Goal: Book appointment/travel/reservation

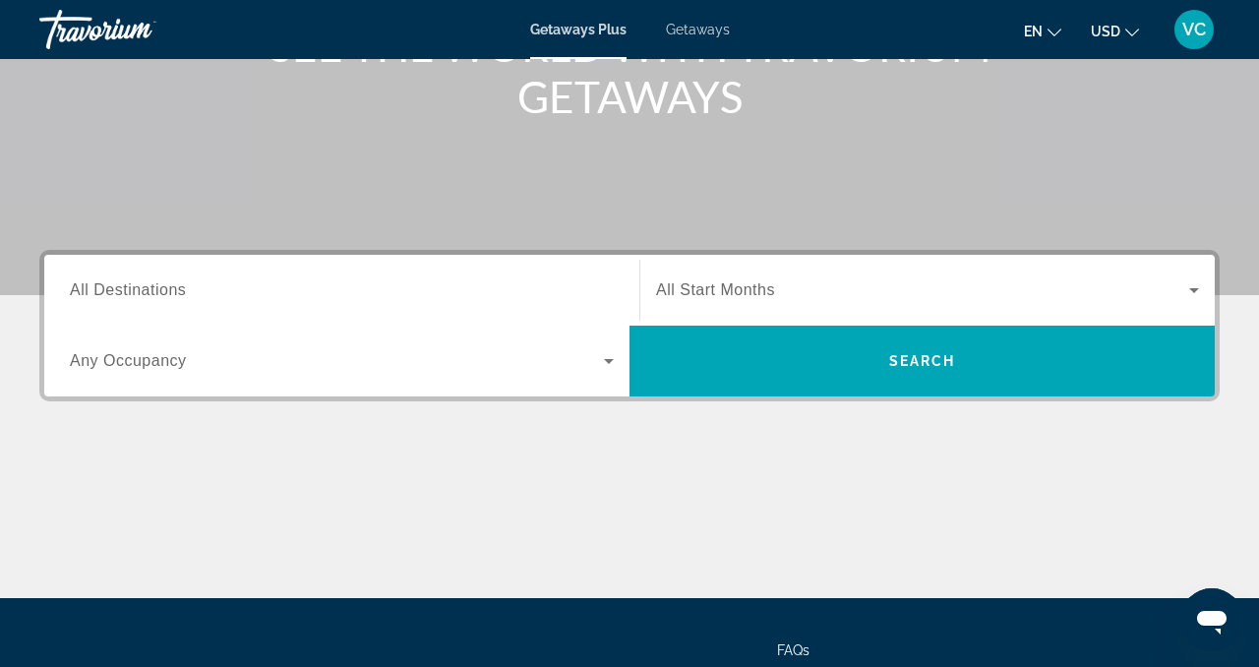
scroll to position [300, 0]
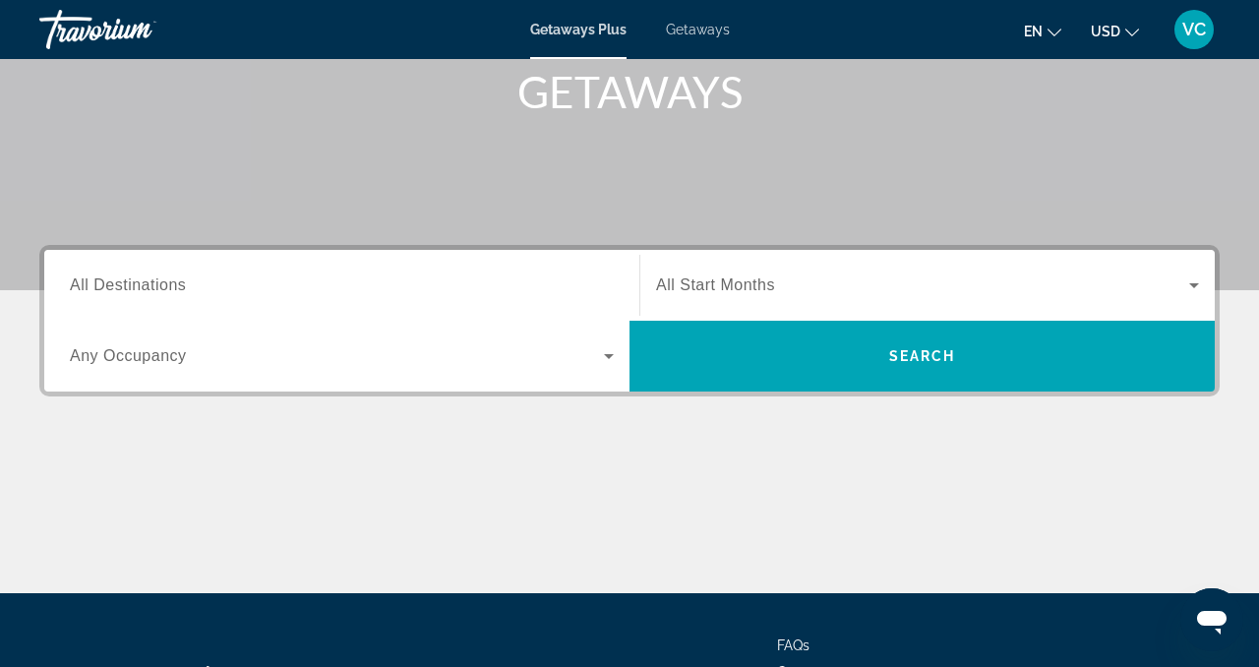
click at [621, 358] on div "Occupancy Any Occupancy" at bounding box center [341, 355] width 575 height 55
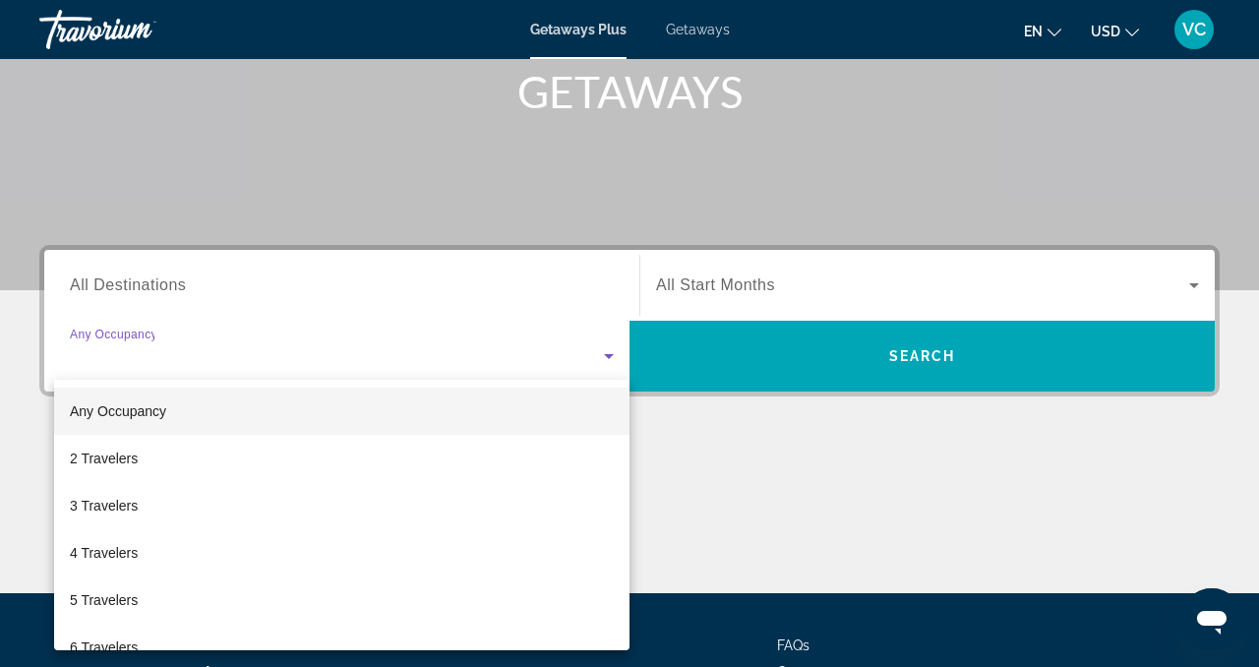
scroll to position [467, 0]
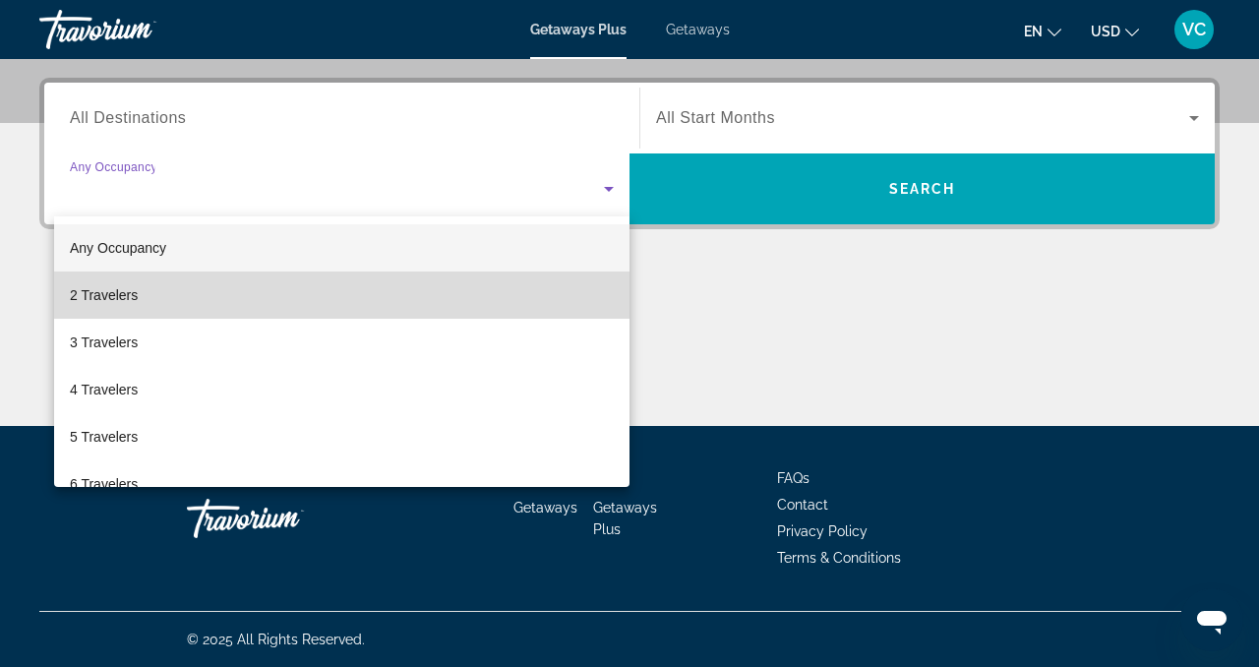
click at [187, 291] on mat-option "2 Travelers" at bounding box center [341, 294] width 575 height 47
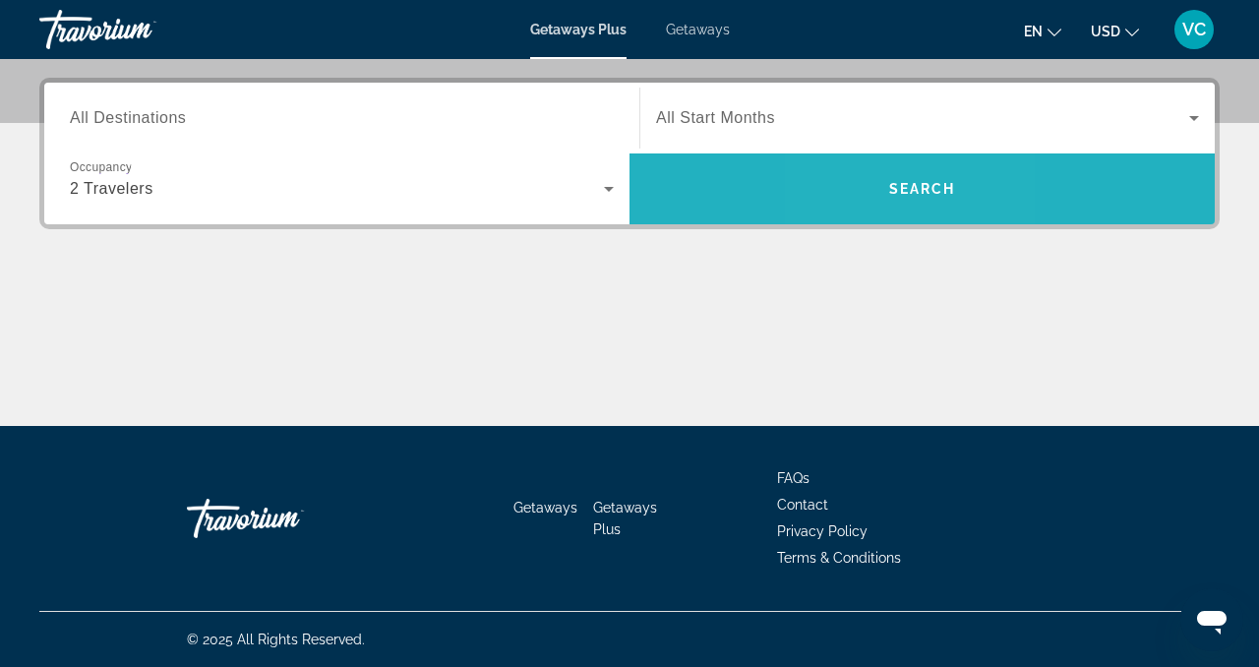
click at [875, 189] on span "Search widget" at bounding box center [921, 188] width 585 height 47
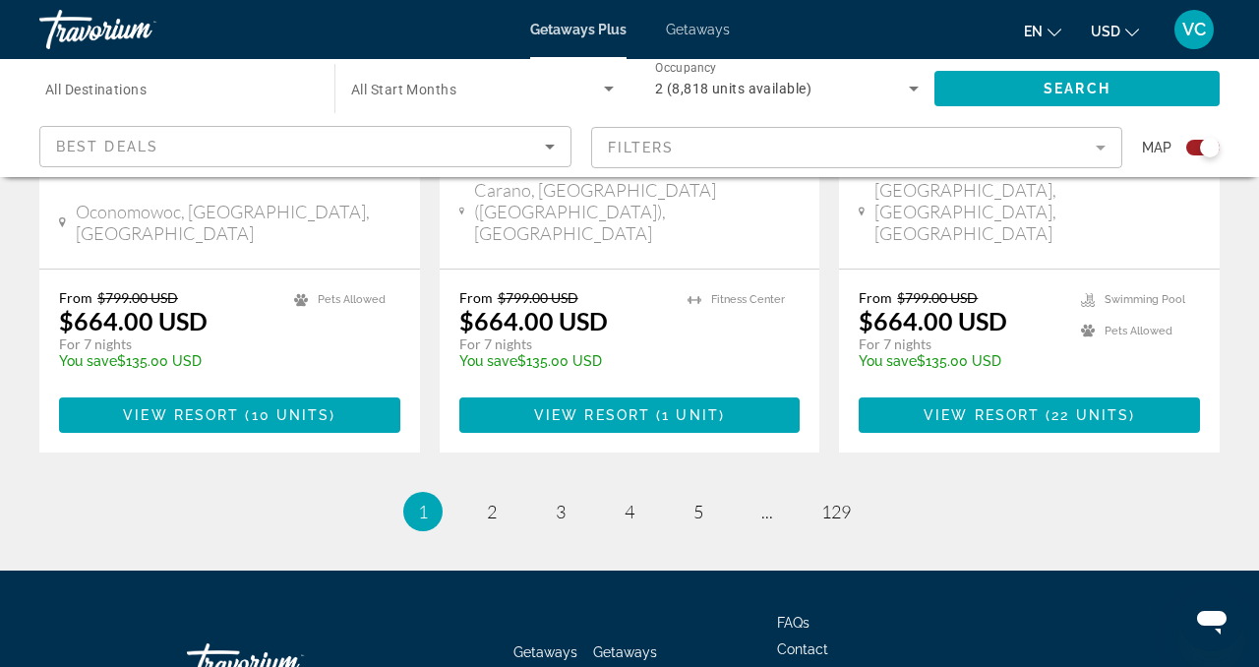
scroll to position [3273, 0]
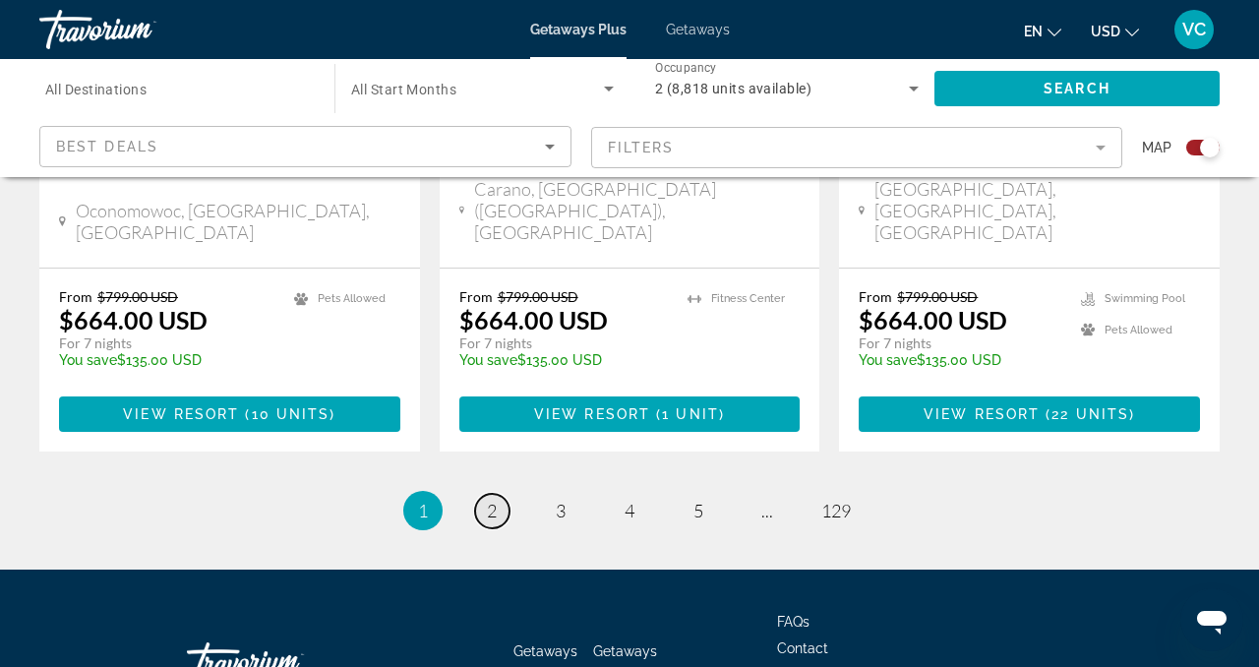
click at [479, 494] on link "page 2" at bounding box center [492, 511] width 34 height 34
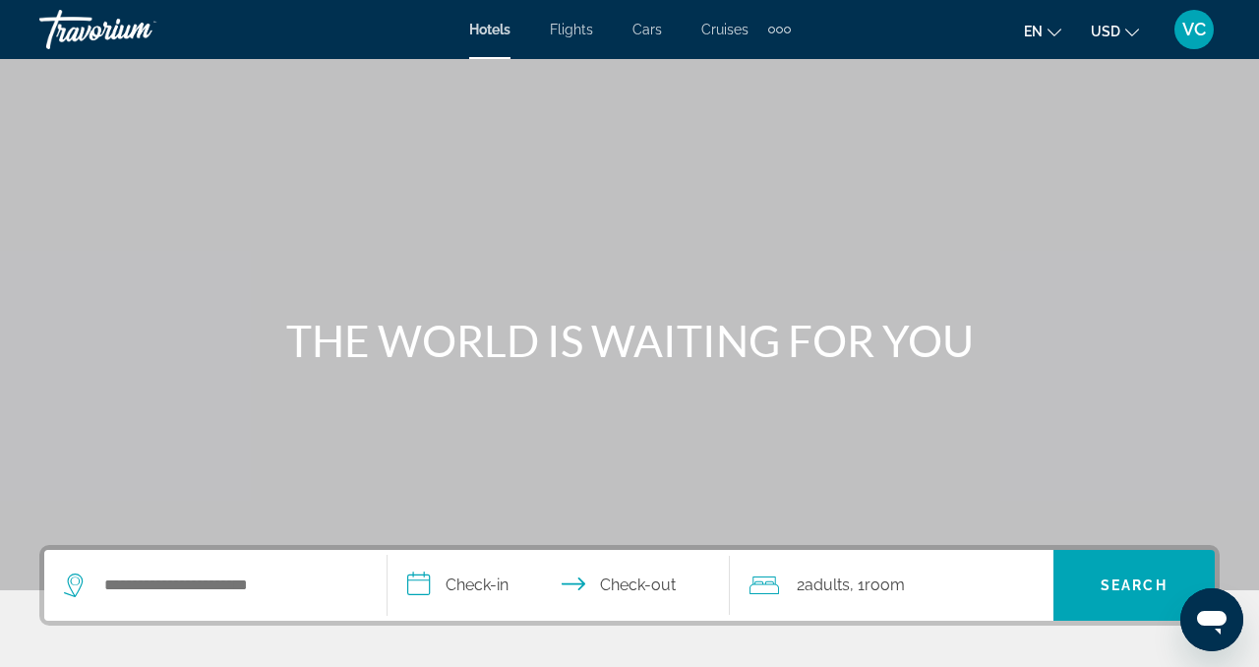
click at [779, 28] on div "Extra navigation items" at bounding box center [779, 30] width 7 height 7
